Goal: Task Accomplishment & Management: Complete application form

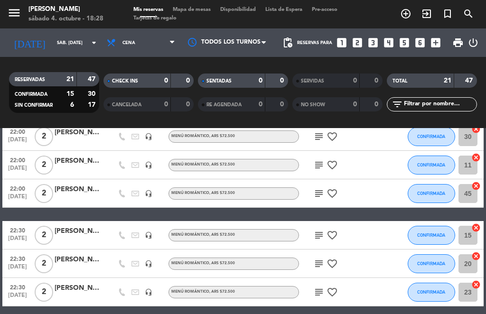
scroll to position [516, 0]
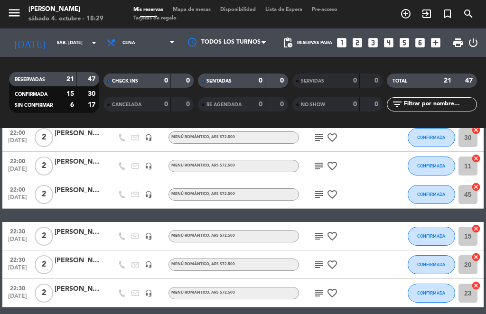
click at [359, 38] on icon "looks_two" at bounding box center [357, 43] width 12 height 12
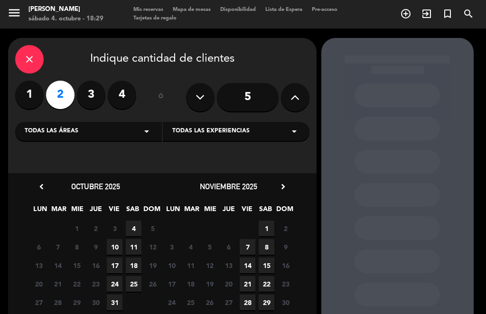
click at [128, 217] on span "SAB" at bounding box center [133, 212] width 16 height 16
click at [137, 226] on span "4" at bounding box center [134, 229] width 16 height 16
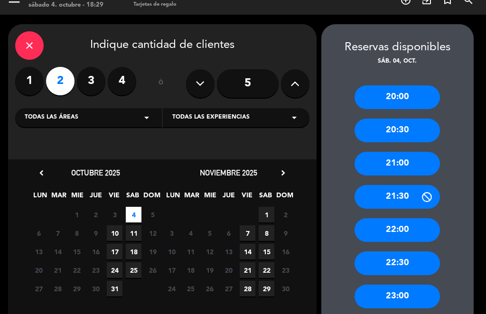
click at [404, 252] on div "22:30" at bounding box center [397, 264] width 85 height 24
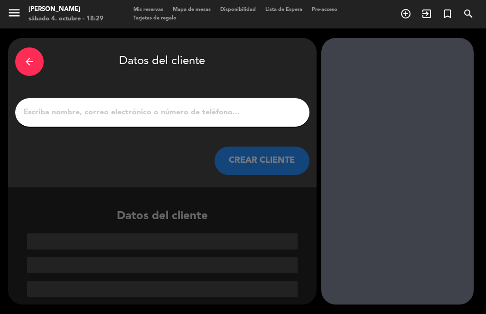
scroll to position [0, 0]
click at [211, 106] on input "1" at bounding box center [162, 112] width 280 height 13
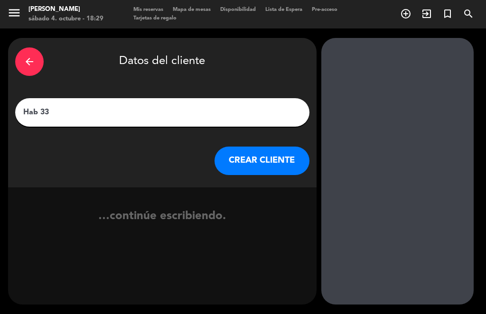
type input "Hab 333"
click at [265, 147] on button "CREAR CLIENTE" at bounding box center [262, 161] width 95 height 28
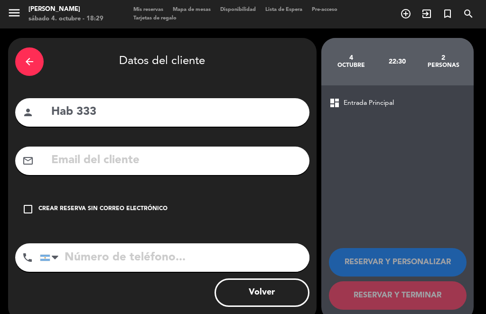
click at [32, 195] on div "check_box_outline_blank Crear reserva sin correo electrónico" at bounding box center [162, 209] width 294 height 28
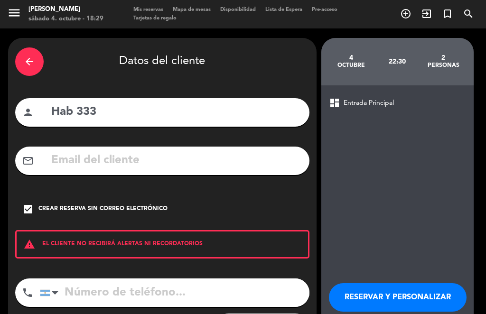
click at [429, 284] on button "RESERVAR Y PERSONALIZAR" at bounding box center [398, 298] width 138 height 28
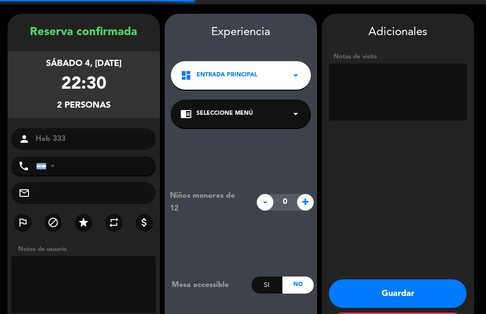
scroll to position [14, 0]
click at [285, 100] on div "chrome_reader_mode Seleccione Menú arrow_drop_down" at bounding box center [241, 114] width 140 height 28
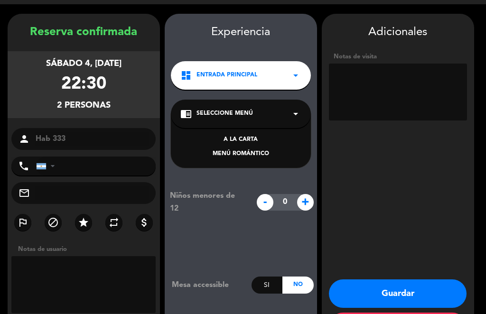
click at [255, 150] on div "MENÚ ROMÁNTICO" at bounding box center [240, 154] width 121 height 9
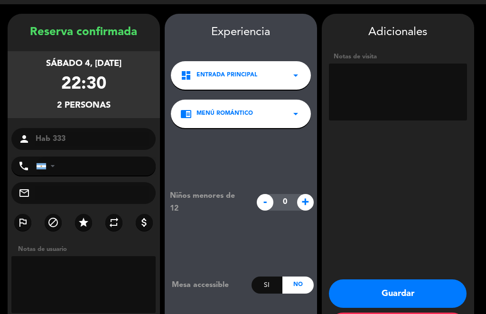
click at [399, 83] on textarea at bounding box center [398, 92] width 138 height 57
click at [410, 280] on button "Guardar" at bounding box center [398, 294] width 138 height 28
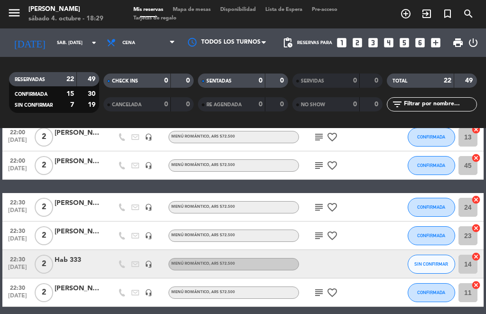
scroll to position [544, 0]
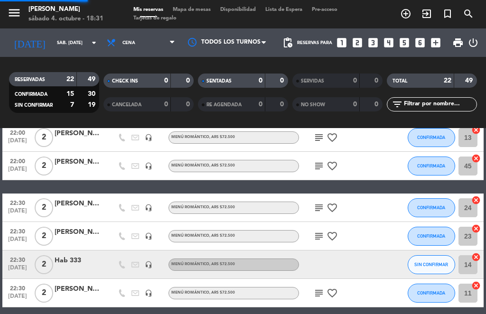
select select "dinner"
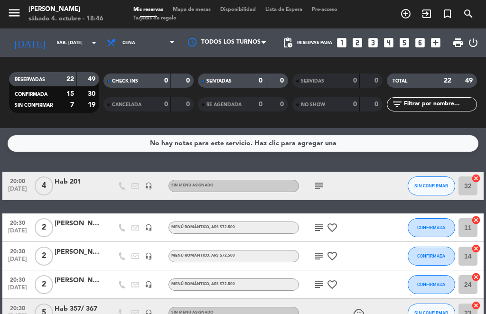
click at [78, 36] on input "sáb. [DATE]" at bounding box center [83, 43] width 62 height 15
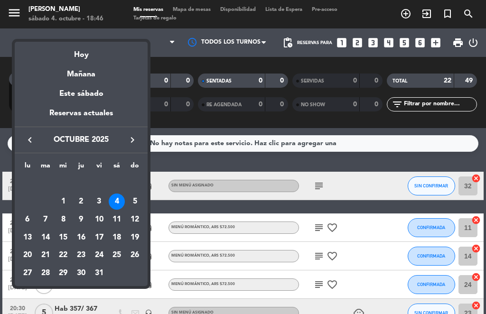
click at [89, 53] on div "Hoy" at bounding box center [81, 51] width 133 height 19
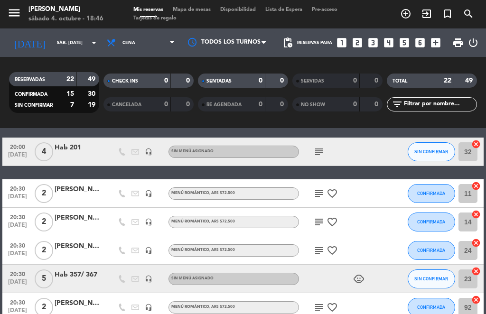
scroll to position [35, 0]
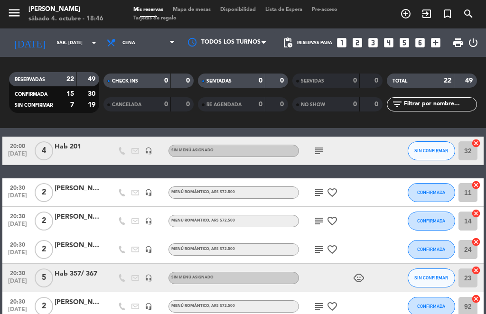
click at [439, 269] on button "SIN CONFIRMAR" at bounding box center [431, 278] width 47 height 19
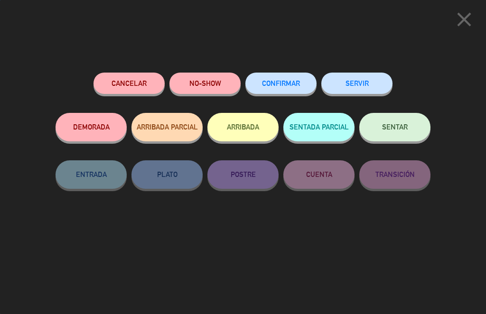
click at [301, 84] on button "CONFIRMAR" at bounding box center [281, 83] width 71 height 21
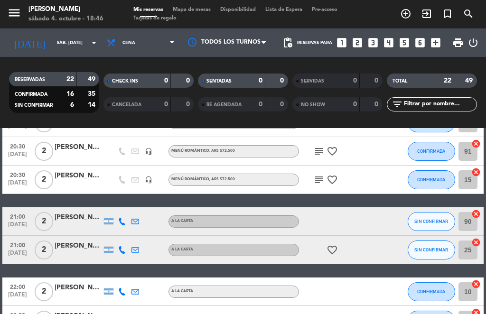
scroll to position [219, 0]
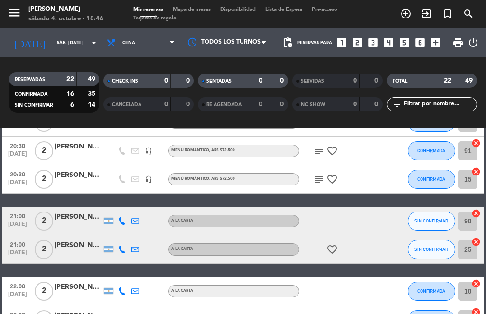
click at [430, 212] on button "SIN CONFIRMAR" at bounding box center [431, 221] width 47 height 19
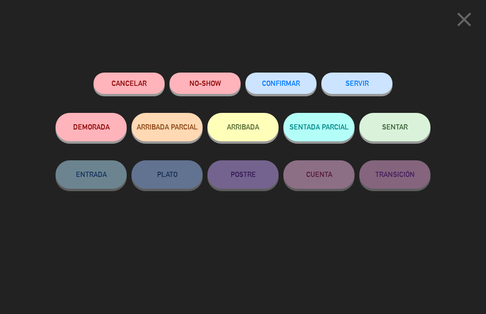
click at [293, 84] on span "CONFIRMAR" at bounding box center [281, 83] width 38 height 8
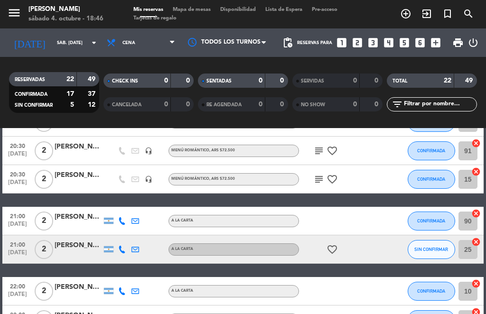
click at [433, 247] on span "SIN CONFIRMAR" at bounding box center [432, 249] width 34 height 5
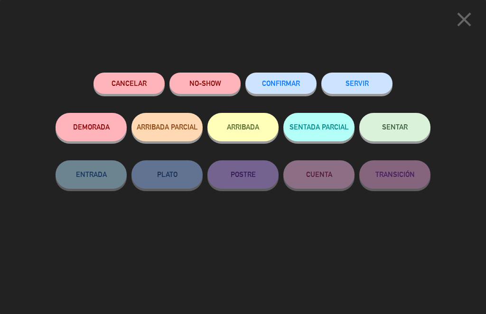
click at [289, 92] on button "CONFIRMAR" at bounding box center [281, 83] width 71 height 21
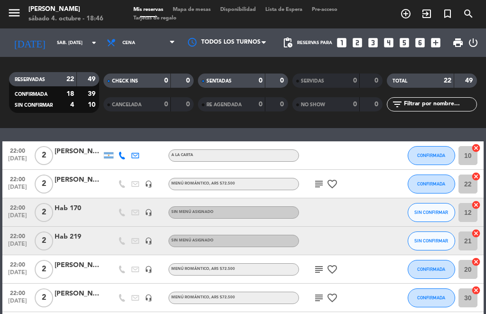
scroll to position [357, 0]
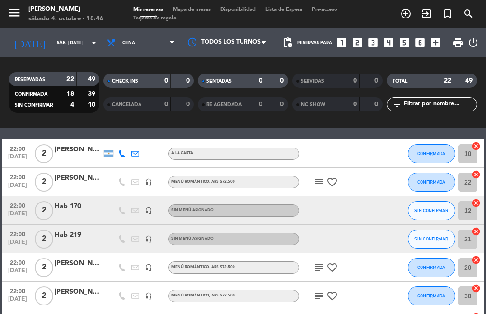
click at [434, 208] on span "SIN CONFIRMAR" at bounding box center [432, 210] width 34 height 5
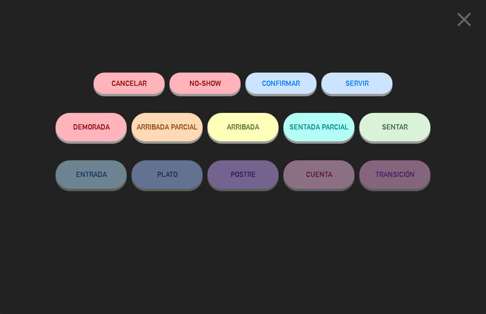
click at [297, 77] on button "CONFIRMAR" at bounding box center [281, 83] width 71 height 21
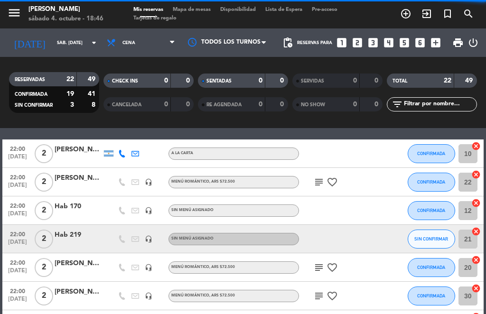
click at [441, 236] on span "SIN CONFIRMAR" at bounding box center [432, 238] width 34 height 5
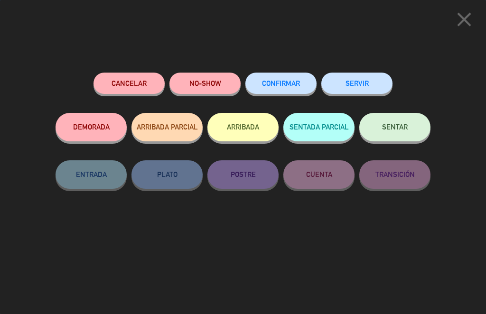
click at [292, 81] on span "CONFIRMAR" at bounding box center [281, 83] width 38 height 8
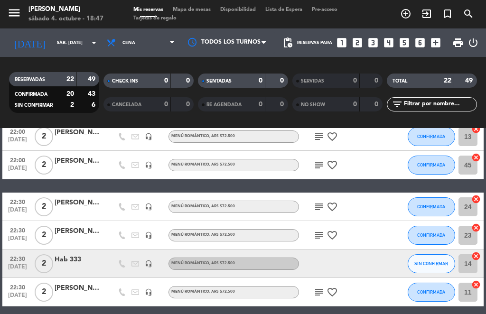
scroll to position [544, 0]
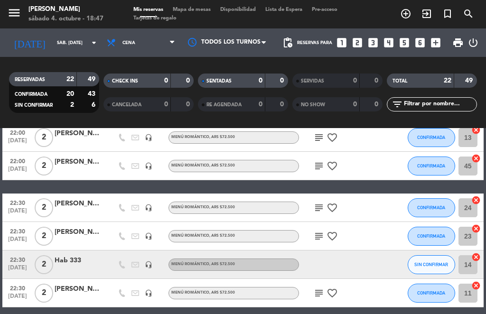
click at [437, 262] on span "SIN CONFIRMAR" at bounding box center [432, 264] width 34 height 5
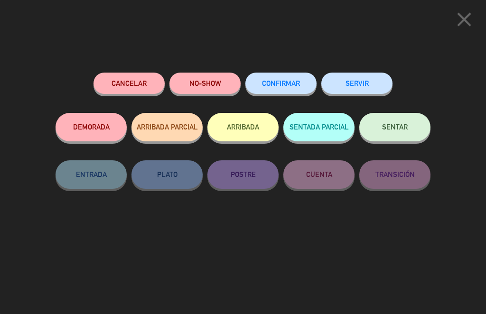
click at [296, 85] on span "CONFIRMAR" at bounding box center [281, 83] width 38 height 8
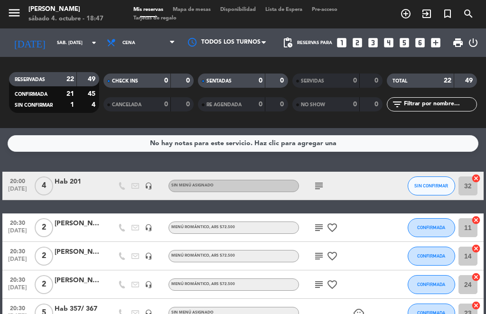
scroll to position [0, 0]
click at [435, 183] on span "SIN CONFIRMAR" at bounding box center [432, 185] width 34 height 5
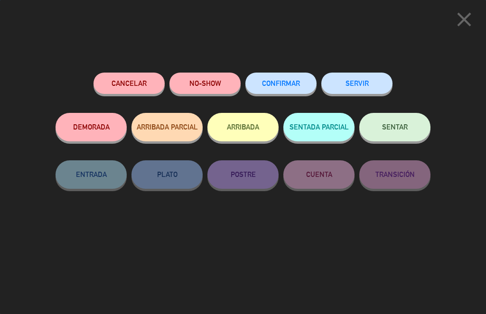
click at [297, 81] on span "CONFIRMAR" at bounding box center [281, 83] width 38 height 8
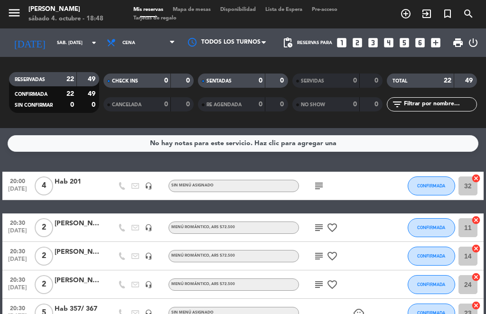
click at [391, 37] on icon "looks_4" at bounding box center [389, 43] width 12 height 12
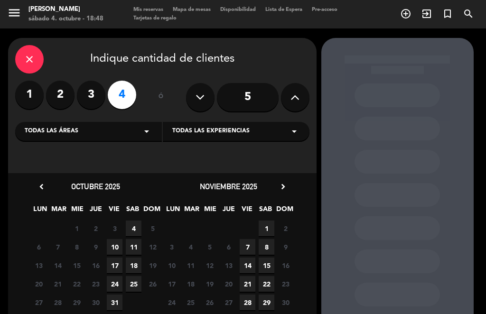
click at [132, 221] on span "4" at bounding box center [134, 229] width 16 height 16
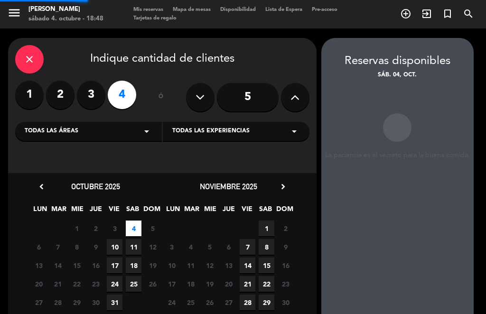
scroll to position [24, 0]
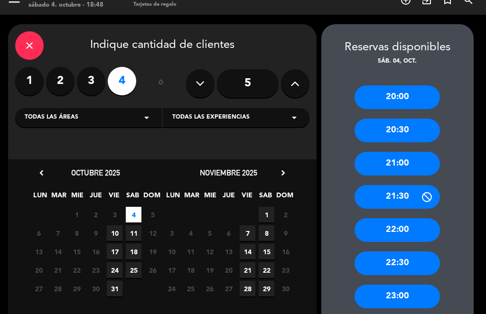
click at [423, 191] on icon at bounding box center [427, 197] width 12 height 12
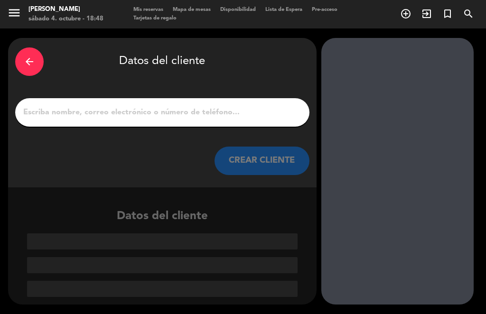
scroll to position [0, 0]
click at [87, 106] on input "1" at bounding box center [162, 112] width 280 height 13
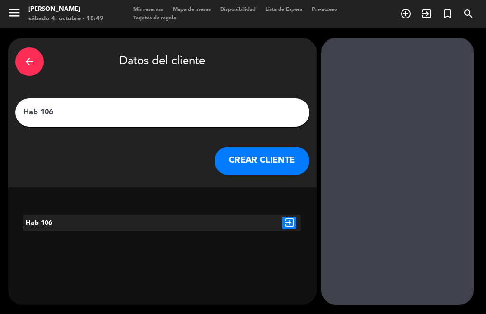
type input "Hab 106"
click at [282, 51] on div "arrow_back Datos del cliente" at bounding box center [162, 61] width 294 height 33
click at [295, 217] on icon "exit_to_app" at bounding box center [290, 223] width 14 height 12
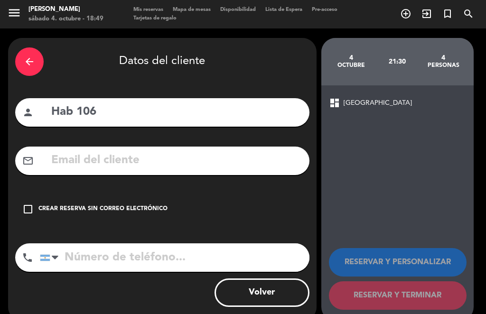
click at [29, 195] on div "check_box_outline_blank Crear reserva sin correo electrónico" at bounding box center [162, 209] width 294 height 28
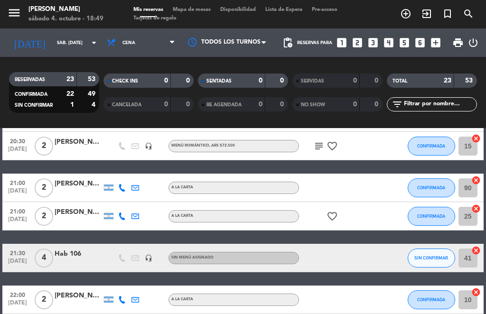
scroll to position [253, 0]
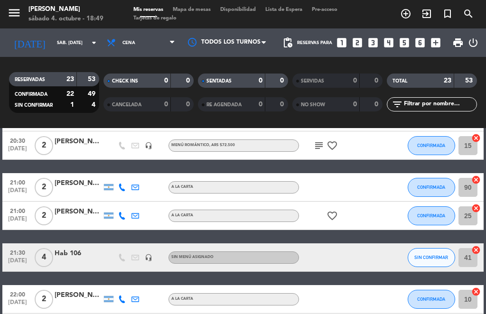
click at [434, 255] on span "SIN CONFIRMAR" at bounding box center [432, 257] width 34 height 5
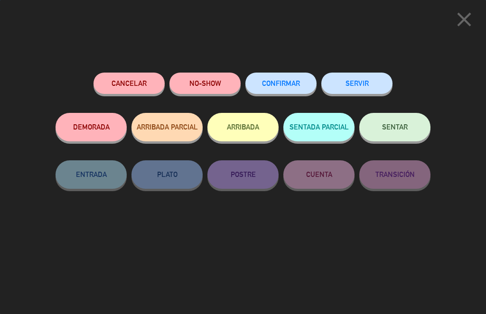
click at [303, 85] on button "CONFIRMAR" at bounding box center [281, 83] width 71 height 21
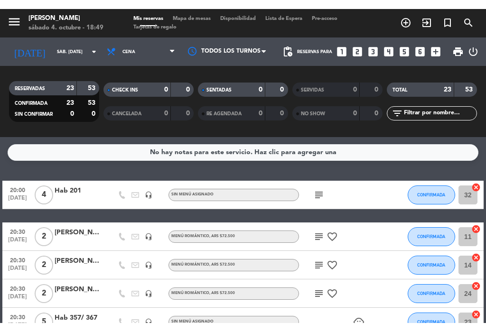
scroll to position [0, 0]
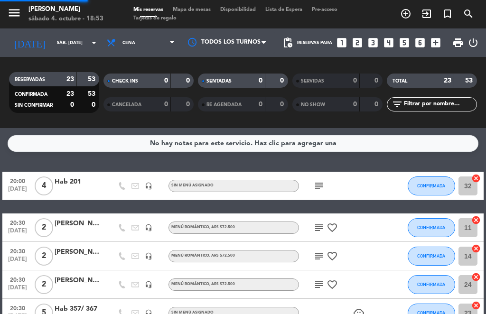
select select "dinner"
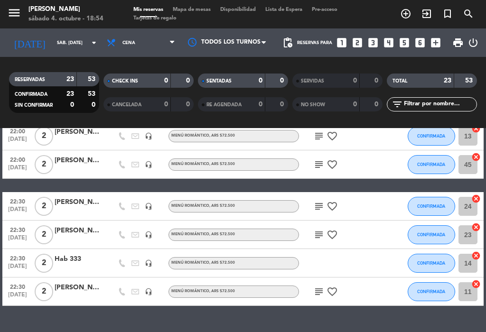
scroll to position [586, 0]
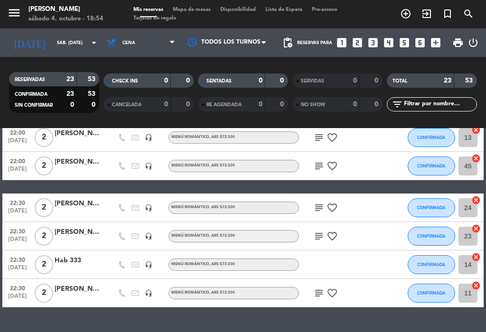
click at [318, 231] on icon "subject" at bounding box center [318, 236] width 11 height 11
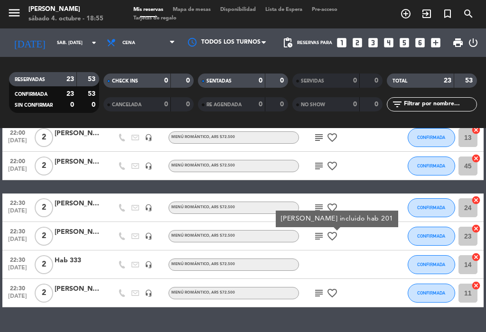
click at [80, 227] on div "[PERSON_NAME]" at bounding box center [78, 232] width 47 height 11
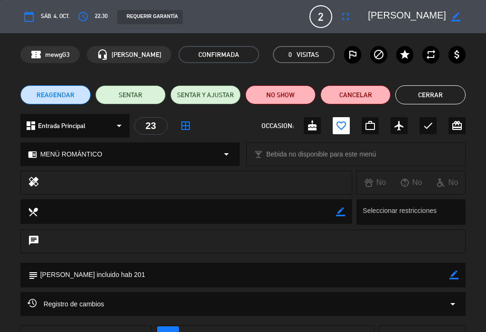
click at [454, 276] on icon "border_color" at bounding box center [454, 275] width 9 height 9
click at [404, 270] on textarea at bounding box center [244, 275] width 412 height 24
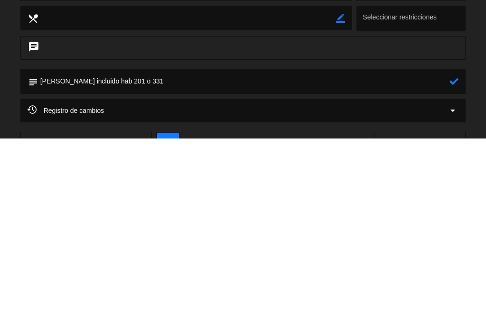
type textarea "[PERSON_NAME] incluido hab 201 o 331"
click at [455, 271] on icon at bounding box center [454, 275] width 9 height 9
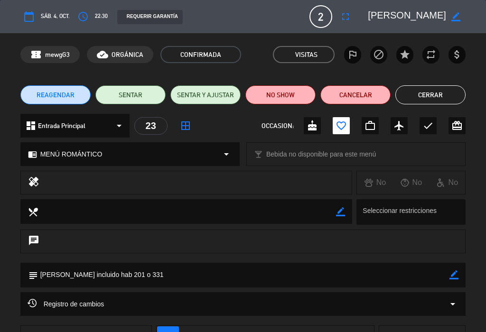
click at [435, 88] on button "Cerrar" at bounding box center [431, 94] width 70 height 19
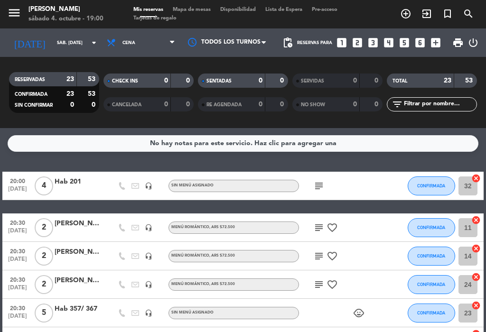
click at [359, 37] on icon "looks_two" at bounding box center [357, 43] width 12 height 12
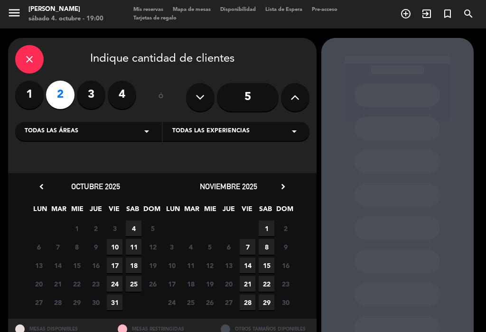
click at [131, 221] on span "4" at bounding box center [134, 229] width 16 height 16
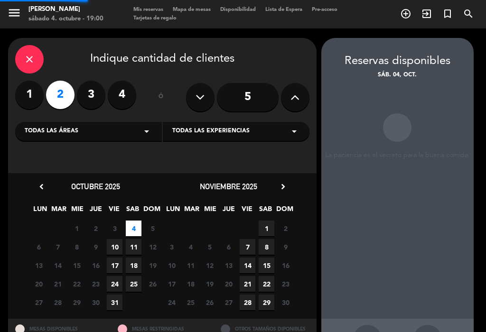
scroll to position [14, 0]
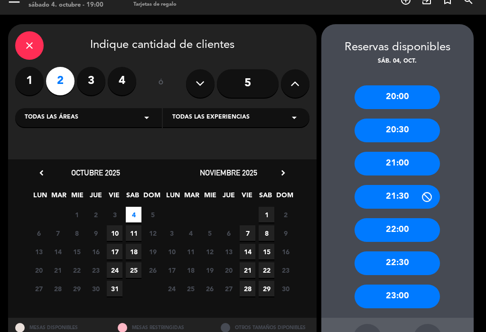
click at [416, 185] on div "21:30" at bounding box center [397, 197] width 85 height 24
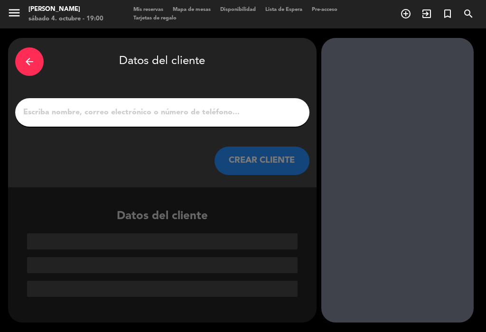
scroll to position [0, 0]
click at [69, 106] on input "1" at bounding box center [162, 112] width 280 height 13
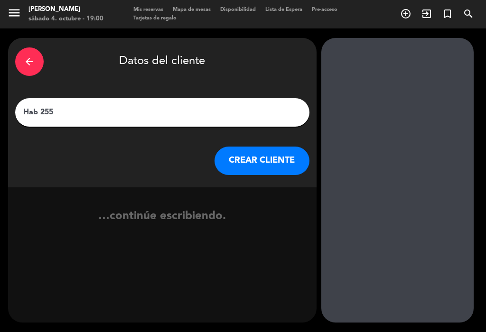
type input "Hab 255"
click at [250, 55] on div "arrow_back Datos del cliente" at bounding box center [162, 61] width 294 height 33
click at [276, 147] on button "CREAR CLIENTE" at bounding box center [262, 161] width 95 height 28
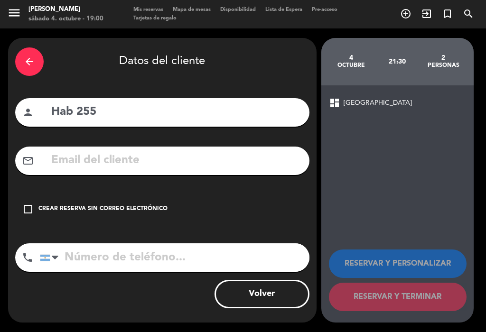
click at [30, 204] on icon "check_box_outline_blank" at bounding box center [27, 209] width 11 height 11
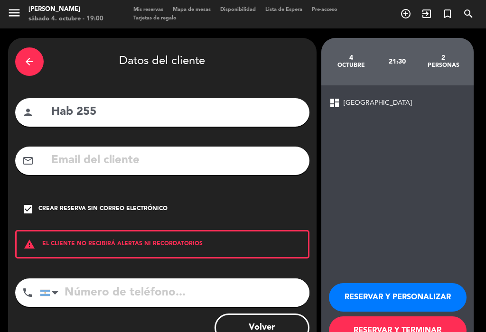
click at [430, 314] on button "RESERVAR Y TERMINAR" at bounding box center [398, 331] width 138 height 28
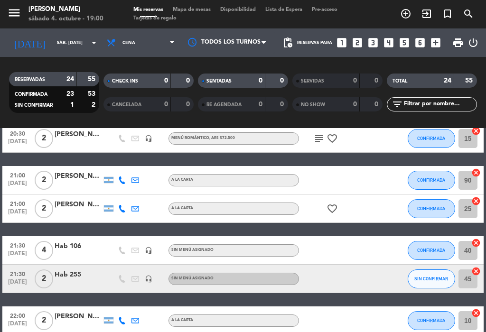
scroll to position [260, 0]
click at [435, 276] on span "SIN CONFIRMAR" at bounding box center [432, 278] width 34 height 5
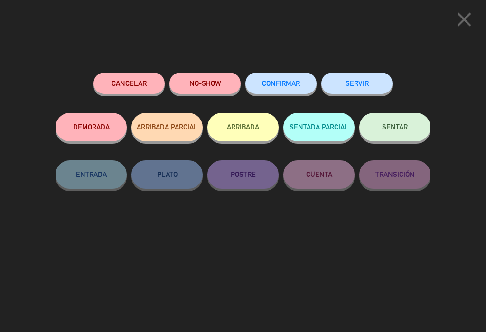
click at [287, 85] on span "CONFIRMAR" at bounding box center [281, 83] width 38 height 8
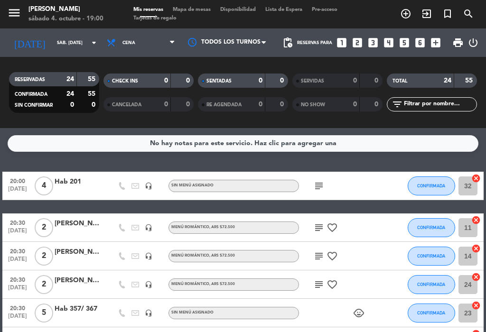
scroll to position [0, 0]
click at [195, 10] on span "Mapa de mesas" at bounding box center [191, 9] width 47 height 5
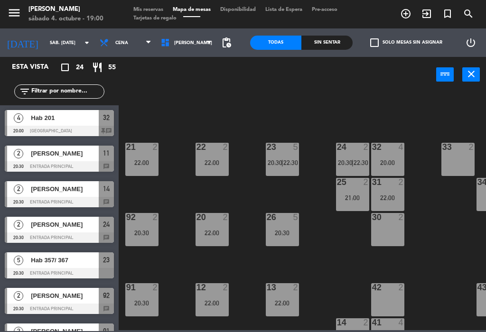
click at [289, 159] on span "22:30" at bounding box center [291, 163] width 15 height 8
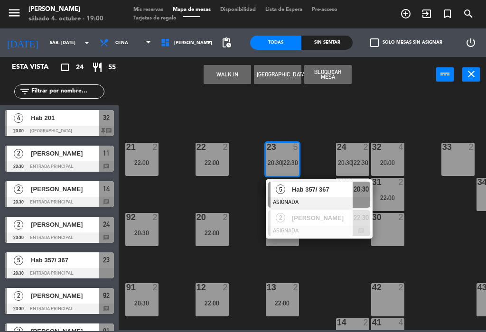
click at [398, 231] on div "30 2" at bounding box center [387, 229] width 33 height 33
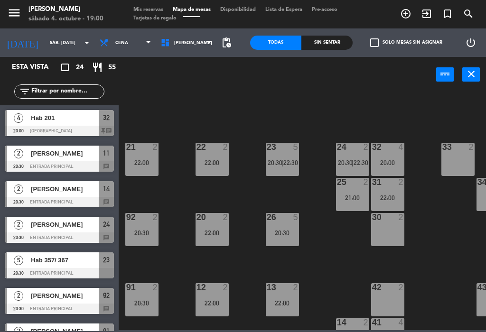
click at [332, 271] on div "22 2 22:00 21 2 22:00 23 5 20:30 | 22:30 24 2 20:30 | 22:30 32 4 20:00 33 2 25 …" at bounding box center [304, 211] width 363 height 240
click at [284, 157] on div "23 5 20:30 | 22:30" at bounding box center [282, 159] width 33 height 33
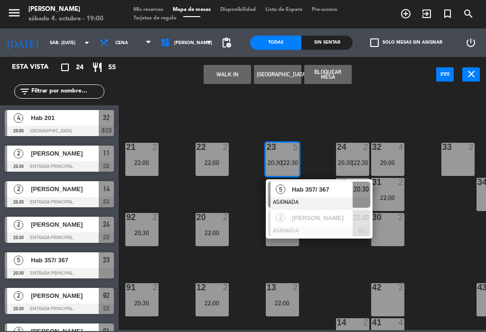
click at [340, 192] on span "Hab 357/ 367" at bounding box center [322, 190] width 61 height 10
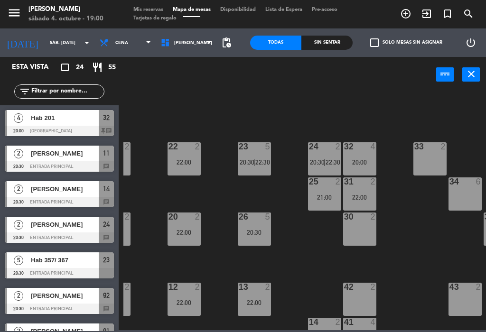
scroll to position [1, 28]
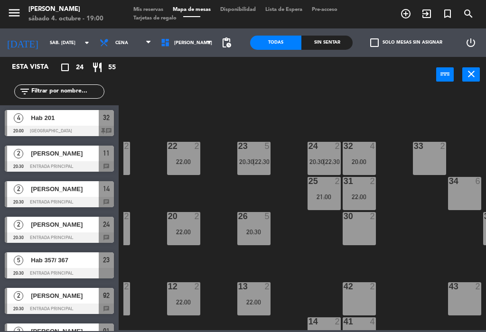
click at [262, 150] on div "5" at bounding box center [270, 146] width 16 height 9
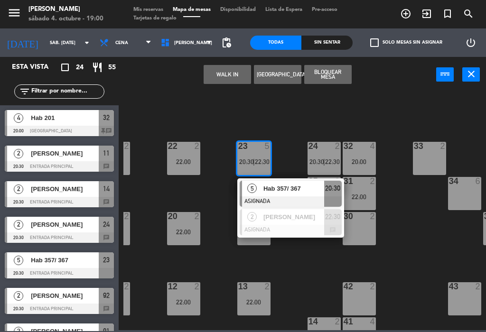
click at [459, 197] on div "34 6" at bounding box center [464, 193] width 33 height 33
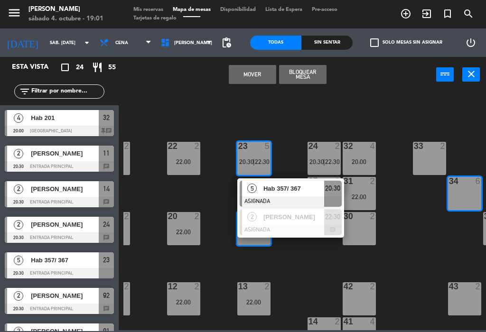
click at [256, 75] on button "Mover" at bounding box center [252, 74] width 47 height 19
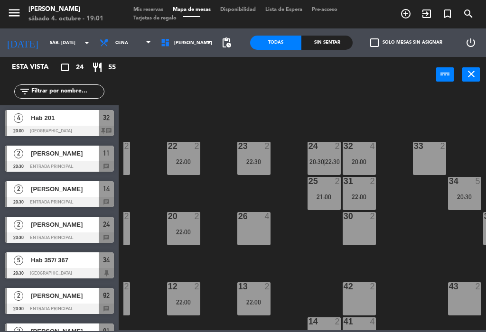
click at [317, 166] on span "20:30" at bounding box center [317, 162] width 15 height 8
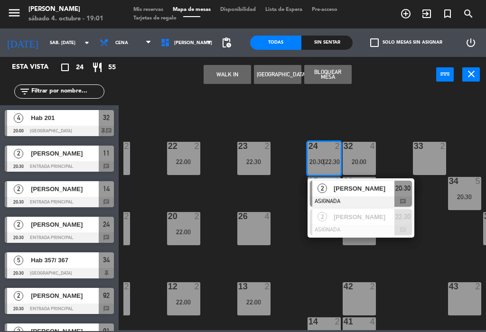
click at [251, 232] on div "26 4" at bounding box center [253, 228] width 33 height 33
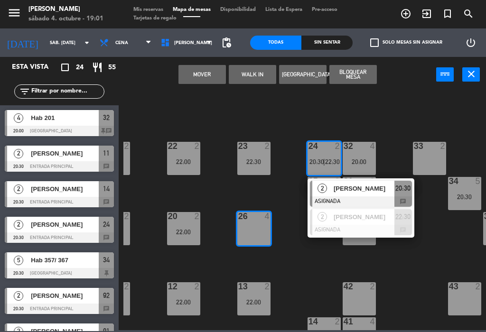
click at [204, 74] on button "Mover" at bounding box center [202, 74] width 47 height 19
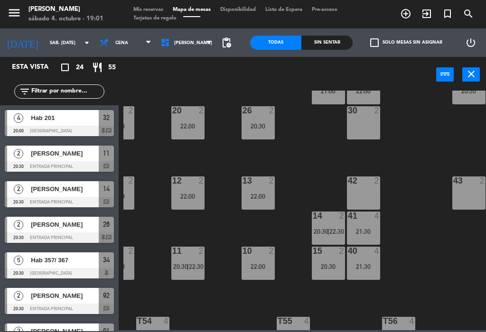
scroll to position [111, 24]
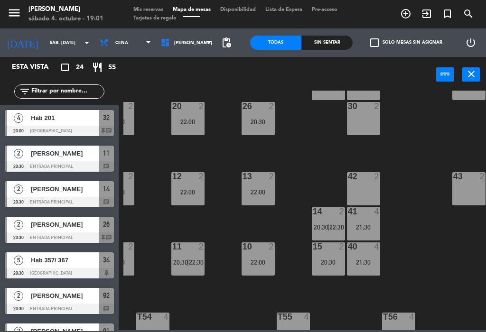
click at [336, 227] on span "22:30" at bounding box center [337, 228] width 15 height 8
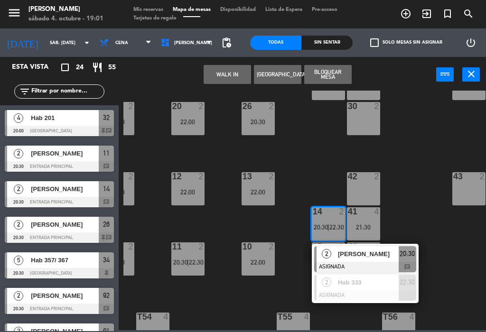
click at [373, 190] on div "42 2" at bounding box center [363, 188] width 33 height 33
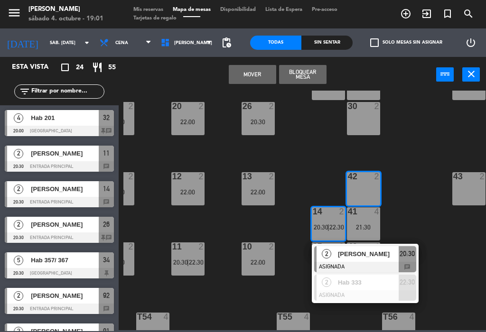
click at [250, 70] on button "Mover" at bounding box center [252, 74] width 47 height 19
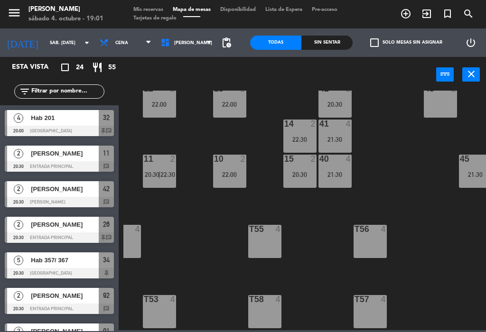
scroll to position [222, 34]
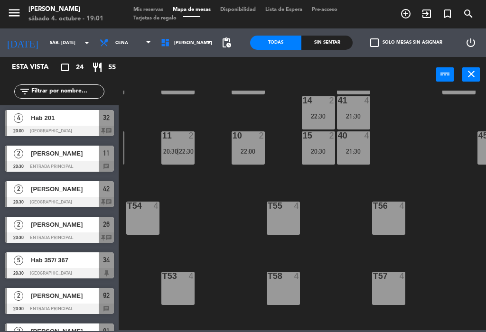
click at [392, 216] on div "T56 4" at bounding box center [388, 218] width 33 height 33
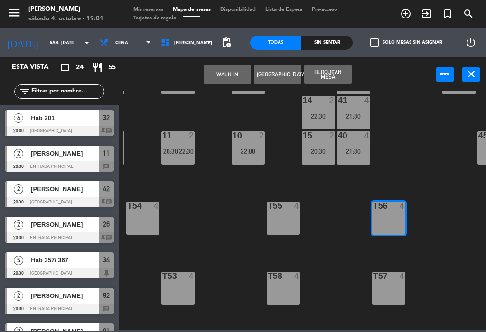
click at [394, 284] on div "T57 4" at bounding box center [388, 288] width 33 height 33
click at [322, 78] on button "Bloquear Mesa" at bounding box center [327, 74] width 47 height 19
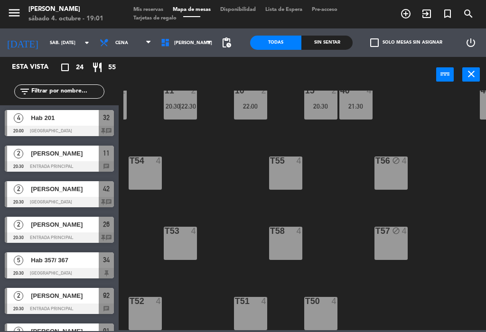
scroll to position [267, 32]
click at [287, 239] on div "T58 4" at bounding box center [285, 243] width 33 height 33
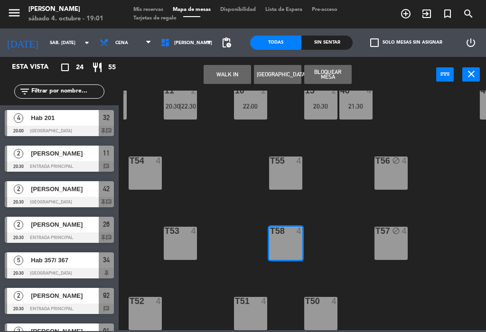
click at [283, 176] on div "T55 4" at bounding box center [285, 173] width 33 height 33
click at [345, 57] on div "Todas Sin sentar" at bounding box center [301, 42] width 103 height 28
click at [338, 75] on button "Bloquear Mesa" at bounding box center [327, 74] width 47 height 19
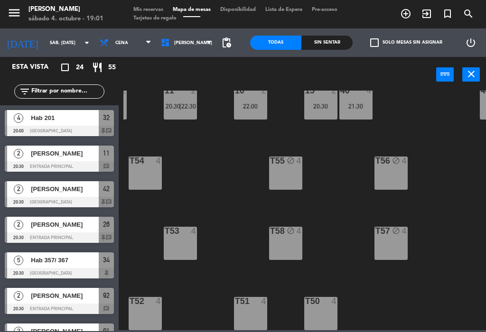
click at [142, 168] on div "T54 4" at bounding box center [145, 173] width 33 height 33
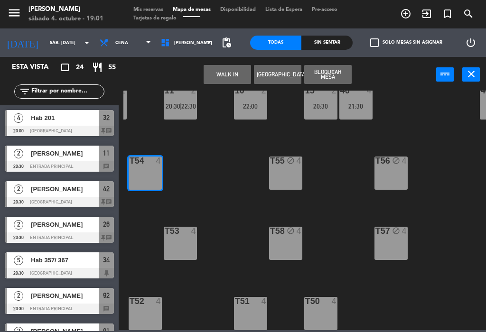
click at [180, 243] on div "T53 4" at bounding box center [180, 243] width 33 height 33
click at [338, 68] on button "Bloquear Mesa" at bounding box center [327, 74] width 47 height 19
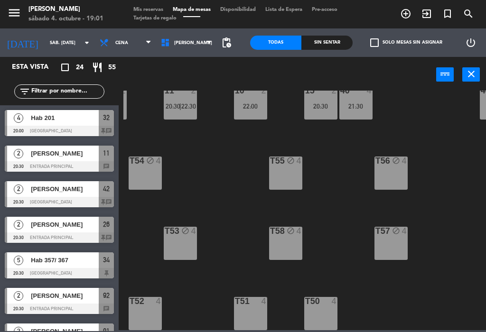
click at [156, 310] on div "T52 4" at bounding box center [145, 313] width 33 height 33
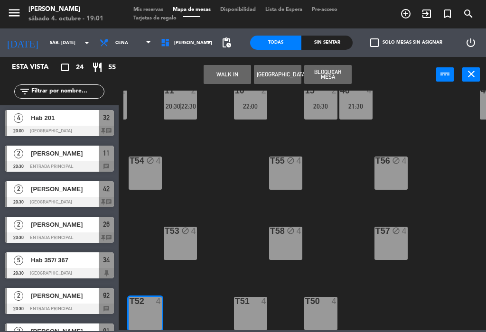
click at [253, 313] on div "T51 4" at bounding box center [250, 313] width 33 height 33
click at [340, 68] on button "Bloquear Mesa" at bounding box center [327, 74] width 47 height 19
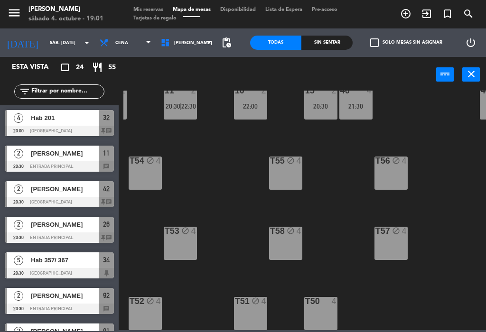
click at [322, 306] on div "T50 4" at bounding box center [320, 301] width 33 height 9
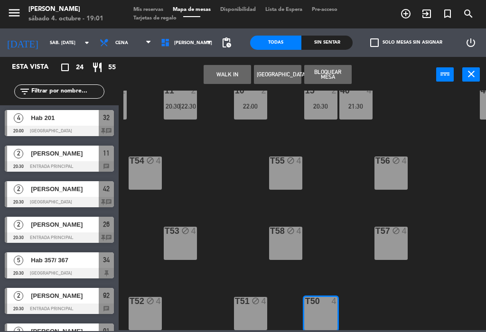
click at [345, 75] on button "Bloquear Mesa" at bounding box center [327, 74] width 47 height 19
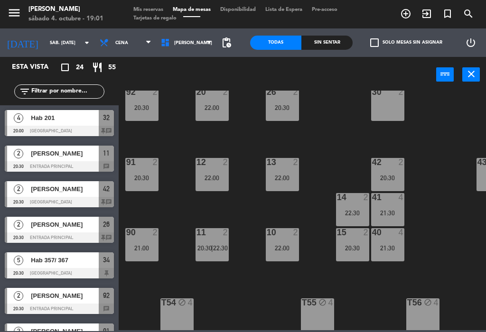
scroll to position [125, 0]
click at [216, 246] on span "22:30" at bounding box center [220, 249] width 15 height 8
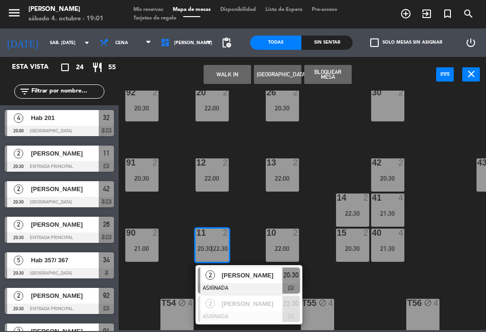
click at [392, 109] on div "30 2" at bounding box center [387, 104] width 33 height 33
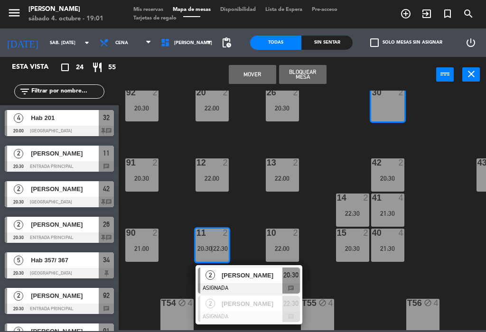
click at [244, 70] on button "Mover" at bounding box center [252, 74] width 47 height 19
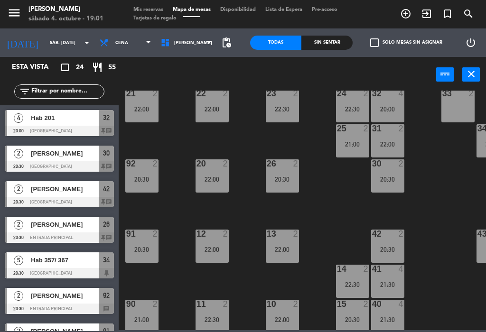
scroll to position [54, 0]
click at [456, 193] on div "22 2 22:00 21 2 22:00 23 2 22:30 24 2 22:30 32 4 20:00 33 2 25 2 21:00 31 2 22:…" at bounding box center [304, 211] width 363 height 240
click at [432, 190] on div "22 2 22:00 21 2 22:00 23 2 22:30 24 2 22:30 32 4 20:00 33 2 25 2 21:00 31 2 22:…" at bounding box center [304, 211] width 363 height 240
select select
click at [409, 13] on icon "add_circle_outline" at bounding box center [405, 13] width 11 height 11
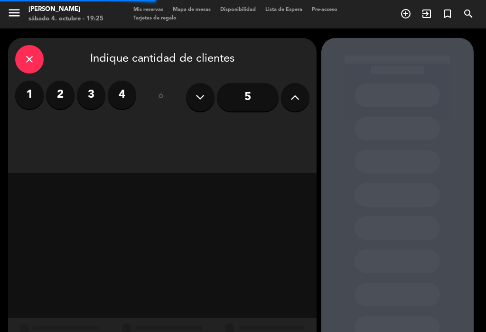
click at [56, 101] on label "2" at bounding box center [60, 95] width 28 height 28
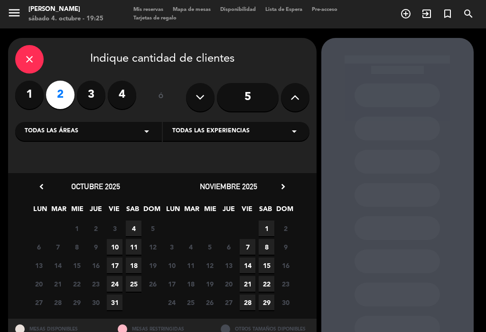
click at [24, 57] on icon "close" at bounding box center [29, 59] width 11 height 11
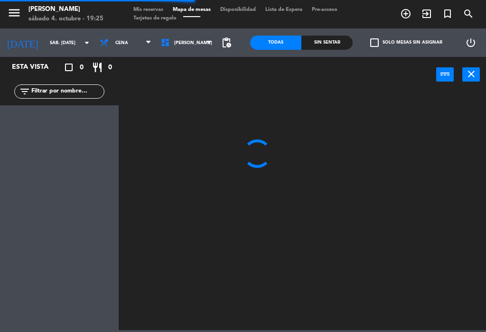
click at [134, 16] on span "Tarjetas de regalo" at bounding box center [155, 18] width 53 height 5
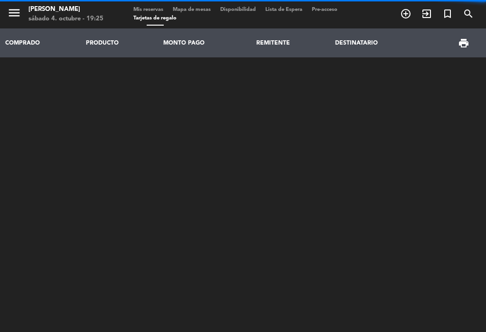
click at [180, 7] on span "Mapa de mesas" at bounding box center [191, 9] width 47 height 5
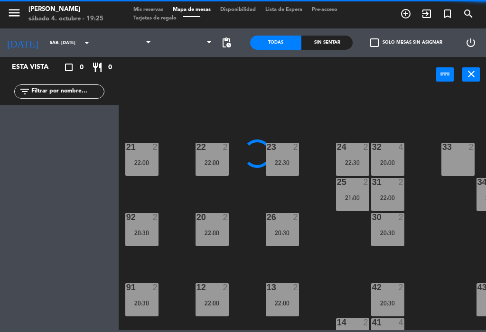
click at [179, 9] on span "Mapa de mesas" at bounding box center [191, 9] width 47 height 5
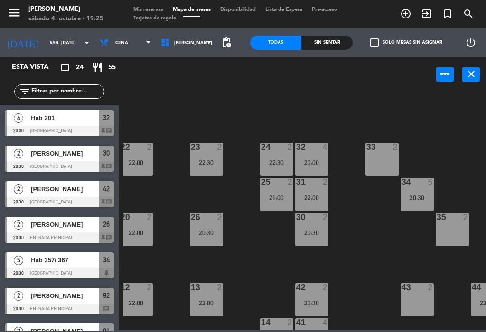
scroll to position [0, 78]
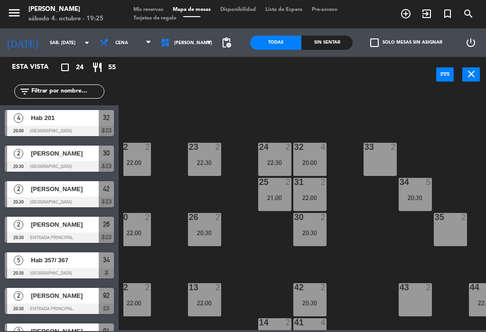
click at [410, 15] on icon "add_circle_outline" at bounding box center [405, 13] width 11 height 11
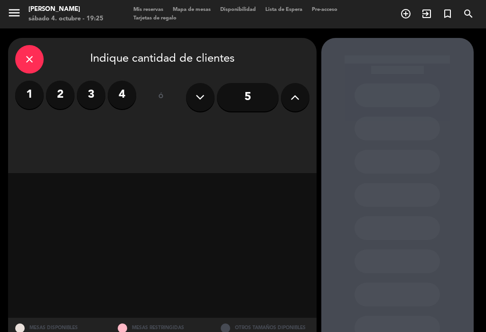
click at [62, 95] on label "2" at bounding box center [60, 95] width 28 height 28
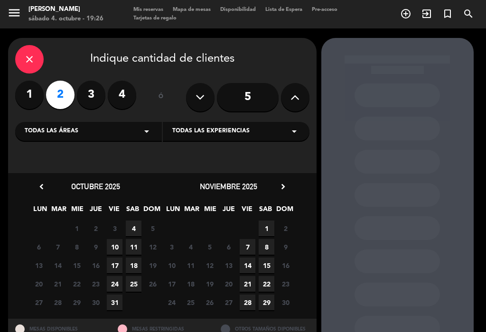
click at [135, 224] on span "4" at bounding box center [134, 229] width 16 height 16
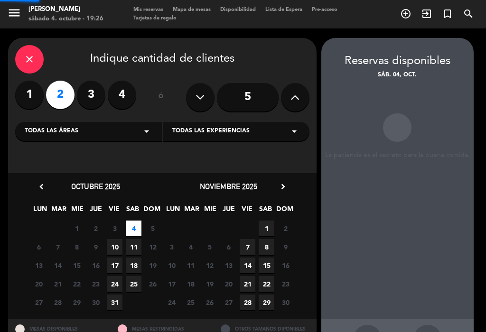
scroll to position [23, 0]
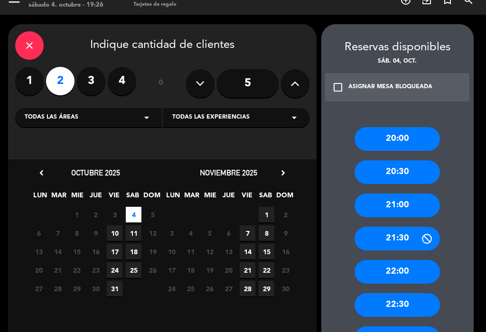
click at [411, 227] on div "21:30" at bounding box center [397, 239] width 85 height 24
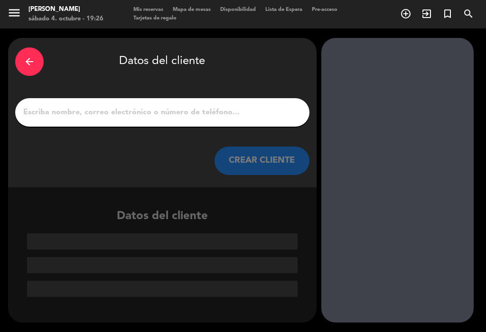
scroll to position [0, 0]
click at [32, 106] on input "1" at bounding box center [162, 112] width 280 height 13
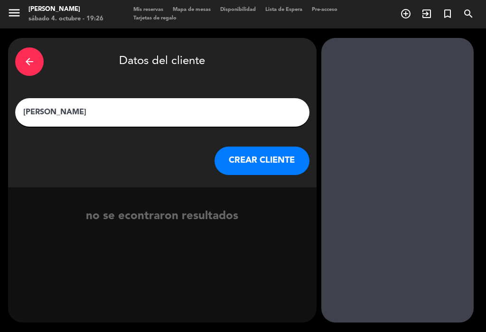
type input "[PERSON_NAME]"
click at [274, 158] on div "arrow_back Datos del cliente [PERSON_NAME] [PERSON_NAME] CLIENTE" at bounding box center [162, 113] width 309 height 150
click at [271, 147] on button "CREAR CLIENTE" at bounding box center [262, 161] width 95 height 28
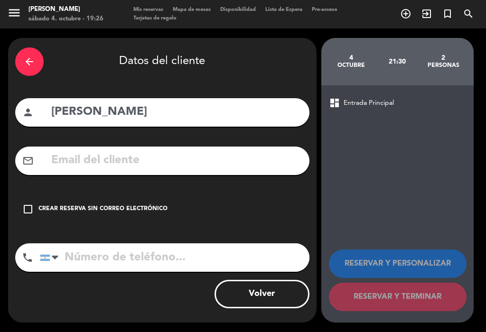
click at [35, 195] on div "check_box_outline_blank Crear reserva sin correo electrónico" at bounding box center [162, 209] width 294 height 28
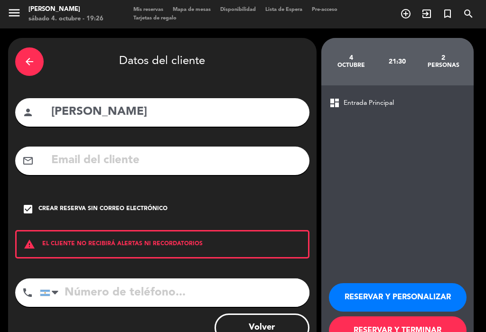
click at [399, 284] on button "RESERVAR Y PERSONALIZAR" at bounding box center [398, 298] width 138 height 28
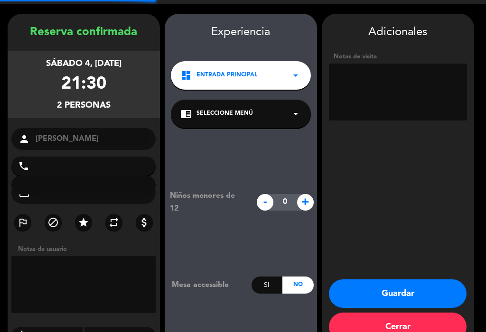
scroll to position [14, 0]
click at [270, 100] on div "chrome_reader_mode Seleccione Menú arrow_drop_down" at bounding box center [241, 114] width 140 height 28
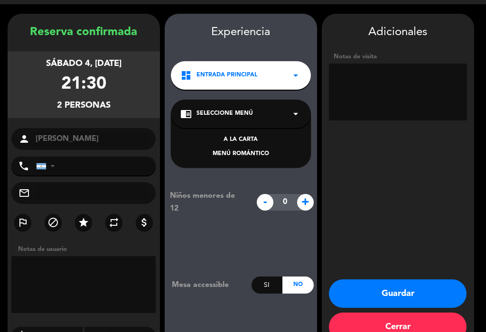
click at [390, 94] on textarea at bounding box center [398, 92] width 138 height 57
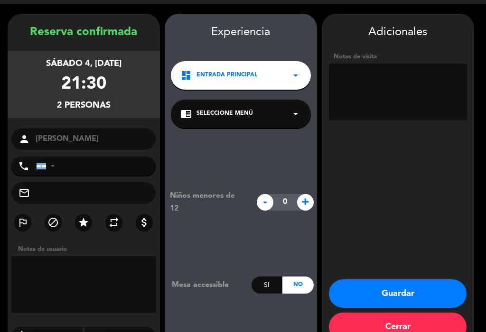
click at [75, 157] on input "tel" at bounding box center [96, 166] width 120 height 19
type input "1144476534"
click at [438, 280] on button "Guardar" at bounding box center [398, 294] width 138 height 28
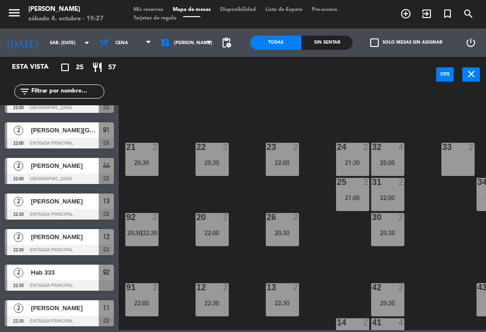
scroll to position [664, 0]
click at [136, 232] on span "20:30" at bounding box center [134, 233] width 15 height 8
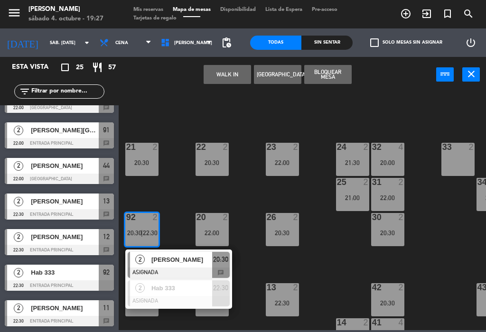
click at [203, 262] on span "[PERSON_NAME]" at bounding box center [181, 260] width 61 height 10
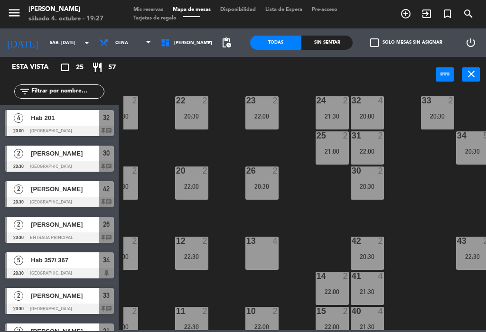
scroll to position [173, 0]
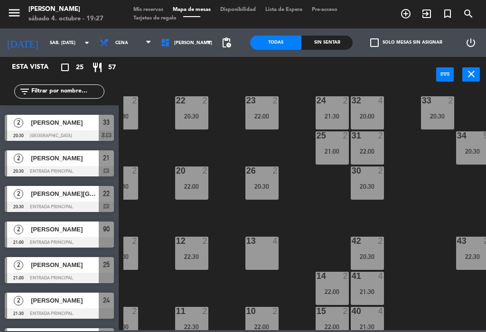
click at [369, 115] on div "20:00" at bounding box center [367, 116] width 33 height 7
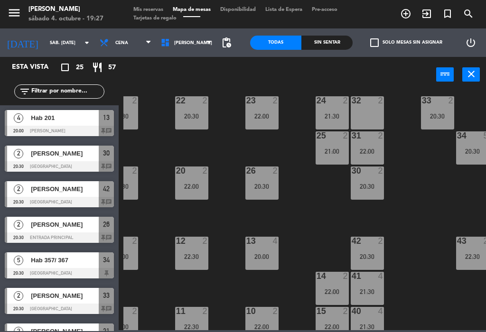
click at [330, 212] on div "22 2 20:30 21 2 20:30 23 2 22:00 24 2 21:30 32 2 33 2 20:30 25 2 21:00 31 2 22:…" at bounding box center [304, 211] width 363 height 240
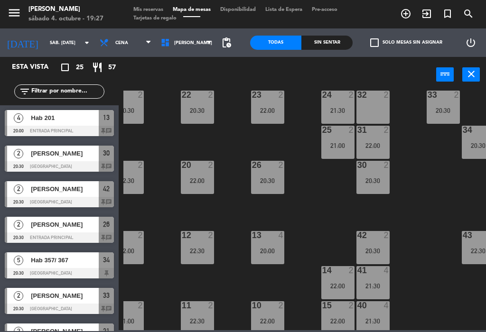
scroll to position [53, 15]
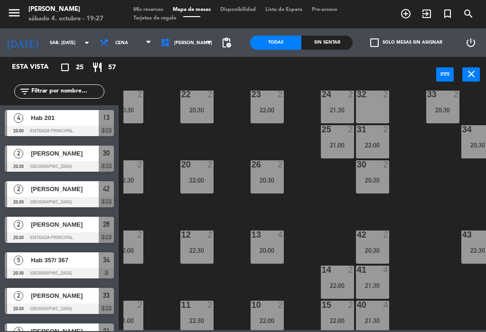
click at [194, 251] on div "22:30" at bounding box center [196, 250] width 33 height 7
click at [267, 179] on div "20:30" at bounding box center [267, 180] width 33 height 7
click at [412, 228] on div "22 2 20:30 21 2 20:30 23 2 22:00 24 2 21:30 32 2 20:30 33 2 20:30 25 2 21:00 31…" at bounding box center [304, 211] width 363 height 240
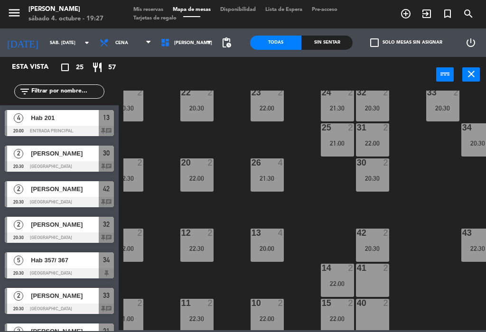
click at [183, 183] on div "20 2 22:00" at bounding box center [196, 175] width 33 height 33
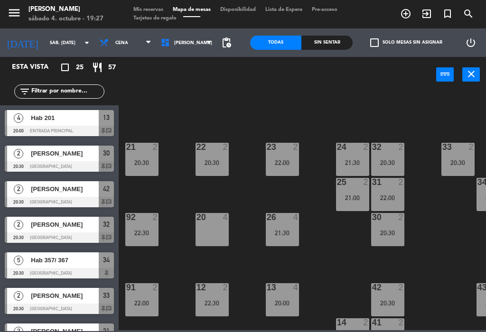
scroll to position [31, 0]
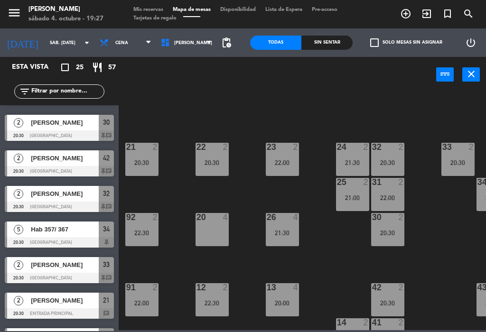
click at [342, 256] on div "22 2 20:30 21 2 20:30 23 2 22:00 24 2 21:30 32 2 20:30 33 2 20:30 25 2 21:00 31…" at bounding box center [304, 211] width 363 height 240
click at [306, 247] on div "22 2 20:30 21 2 20:30 23 2 22:00 24 2 21:30 32 2 20:30 33 2 20:30 25 2 21:00 31…" at bounding box center [304, 211] width 363 height 240
click at [214, 52] on span "[PERSON_NAME]" at bounding box center [186, 42] width 61 height 21
click at [296, 113] on div "22 2 20:30 21 2 20:30 23 2 22:00 24 2 21:30 32 2 20:30 33 2 20:30 25 2 21:00 31…" at bounding box center [304, 211] width 363 height 240
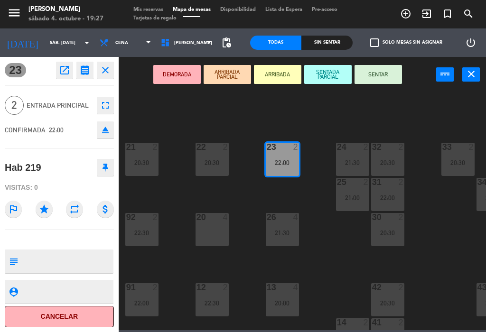
scroll to position [0, 0]
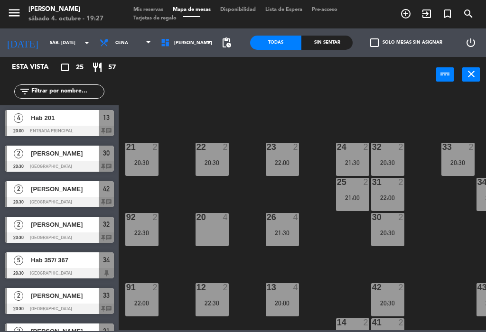
click at [337, 261] on div "22 2 20:30 21 2 20:30 23 2 22:00 24 2 21:30 32 2 20:30 33 2 20:30 25 2 21:00 31…" at bounding box center [304, 211] width 363 height 240
